Goal: Task Accomplishment & Management: Manage account settings

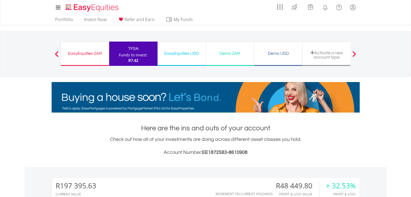
click at [181, 59] on div "EasyEquities USD Funds to invest: R7.42" at bounding box center [182, 54] width 48 height 24
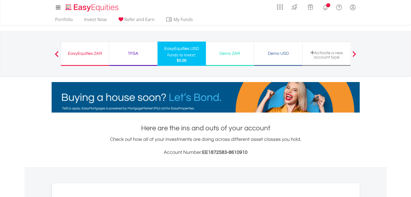
click at [137, 56] on div "TFSA" at bounding box center [133, 54] width 42 height 8
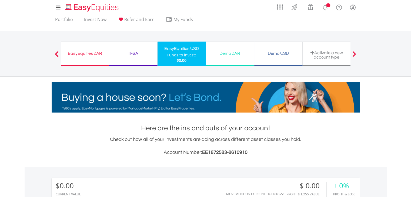
scroll to position [52, 103]
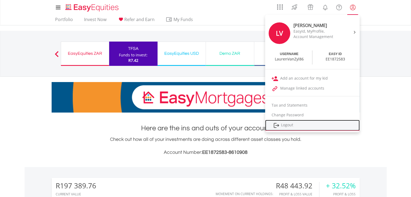
click at [296, 128] on link "Logout" at bounding box center [312, 125] width 95 height 11
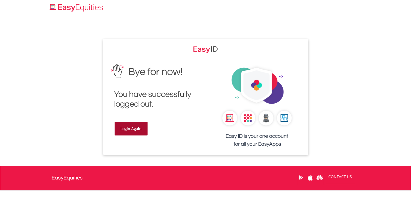
click at [143, 126] on link "Login Again" at bounding box center [131, 129] width 33 height 14
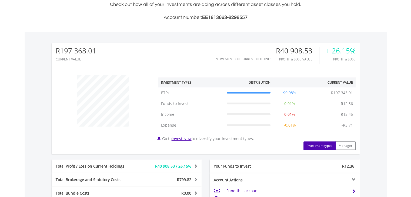
scroll to position [52, 103]
